Goal: Transaction & Acquisition: Purchase product/service

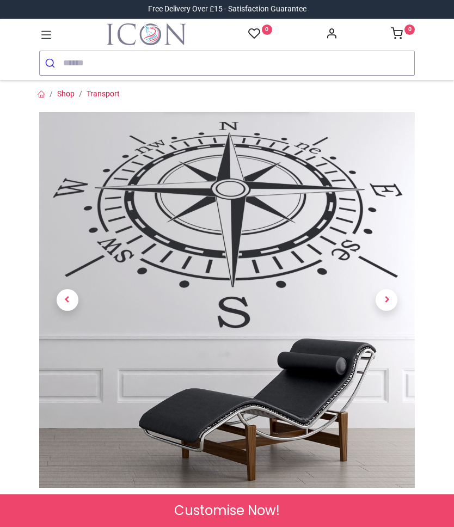
click at [203, 518] on span "Customise Now!" at bounding box center [227, 511] width 106 height 19
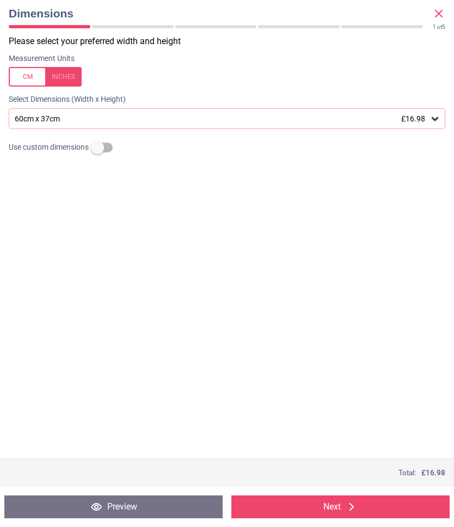
click at [72, 78] on div at bounding box center [45, 77] width 73 height 20
click at [15, 77] on div at bounding box center [45, 77] width 73 height 20
click at [20, 80] on div at bounding box center [45, 77] width 73 height 20
click at [63, 260] on div "Please select your preferred width and height Measurement Units Select Dimensio…" at bounding box center [227, 246] width 454 height 423
click at [408, 127] on div "23.6" x 14.6" (2ft x 1ft 3") £16.98" at bounding box center [227, 118] width 437 height 21
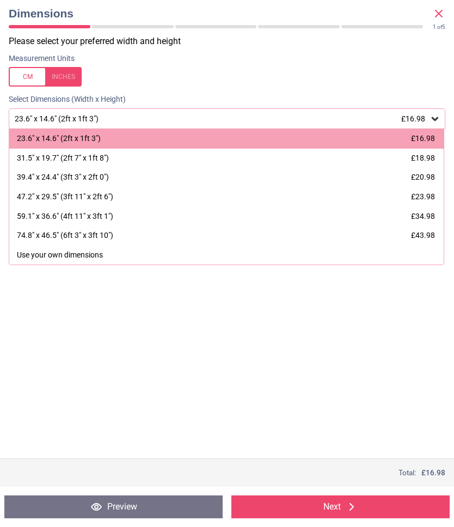
click at [419, 142] on span "£16.98" at bounding box center [423, 138] width 24 height 9
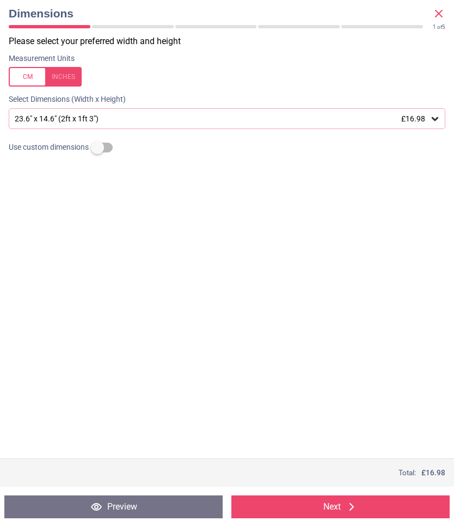
click at [190, 114] on div "23.6" x 14.6" (2ft x 1ft 3") £16.98" at bounding box center [222, 118] width 416 height 9
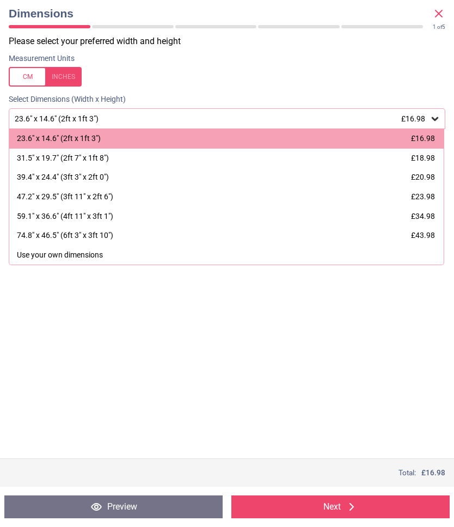
click at [17, 329] on div "Please select your preferred width and height Measurement Units Select Dimensio…" at bounding box center [227, 246] width 454 height 423
click at [320, 515] on button "Next" at bounding box center [341, 507] width 218 height 23
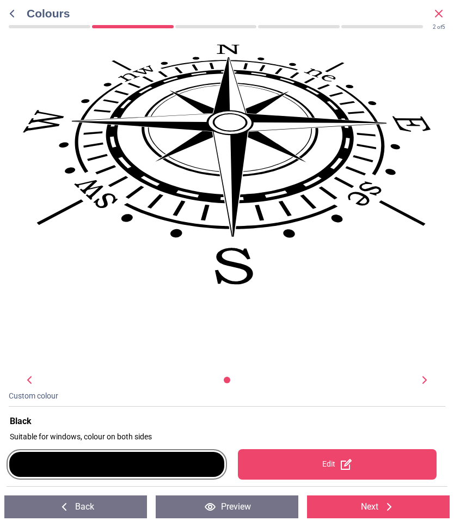
click at [308, 464] on div "Edit" at bounding box center [337, 464] width 199 height 31
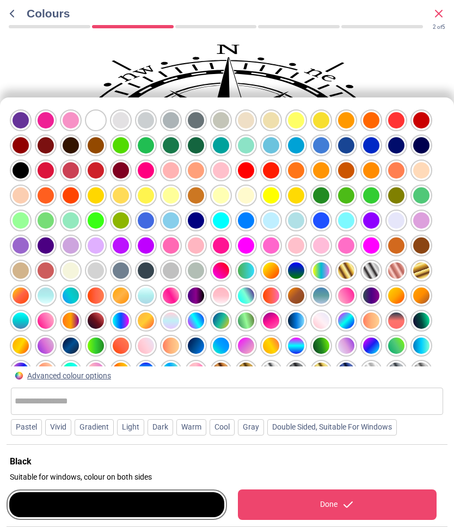
click at [248, 141] on div at bounding box center [246, 145] width 16 height 16
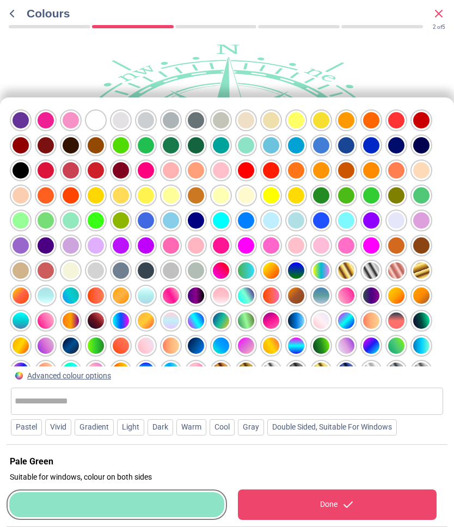
click at [266, 145] on div at bounding box center [271, 145] width 16 height 16
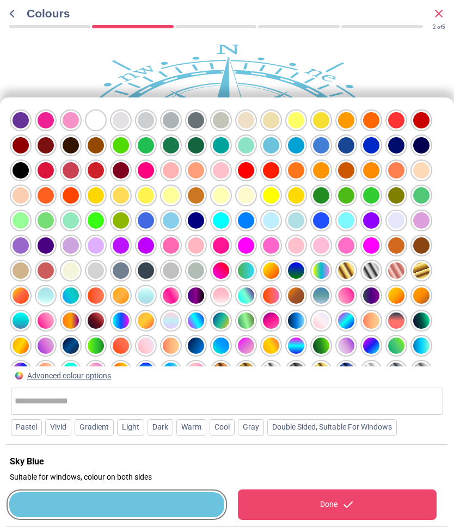
click at [66, 505] on div at bounding box center [116, 505] width 215 height 25
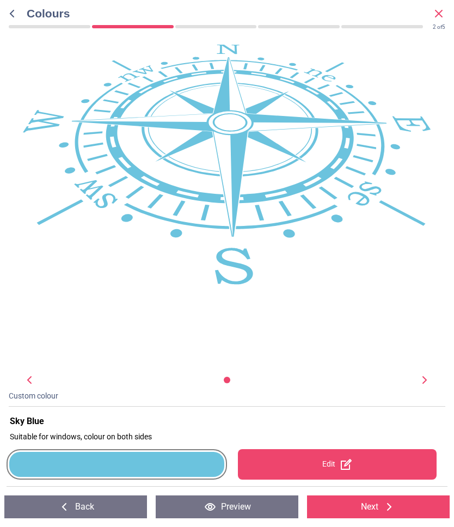
click at [364, 507] on button "Next" at bounding box center [378, 507] width 143 height 23
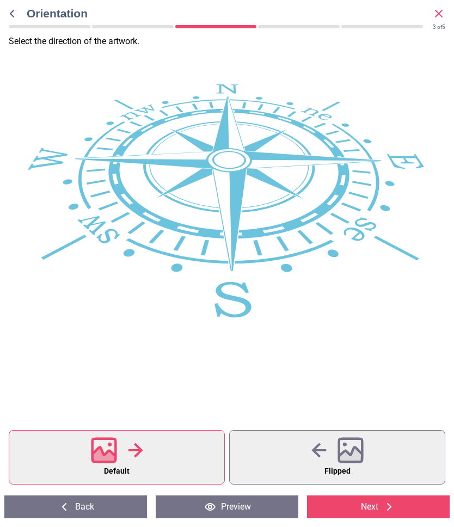
click at [356, 508] on button "Next" at bounding box center [378, 507] width 143 height 23
